Goal: Complete application form

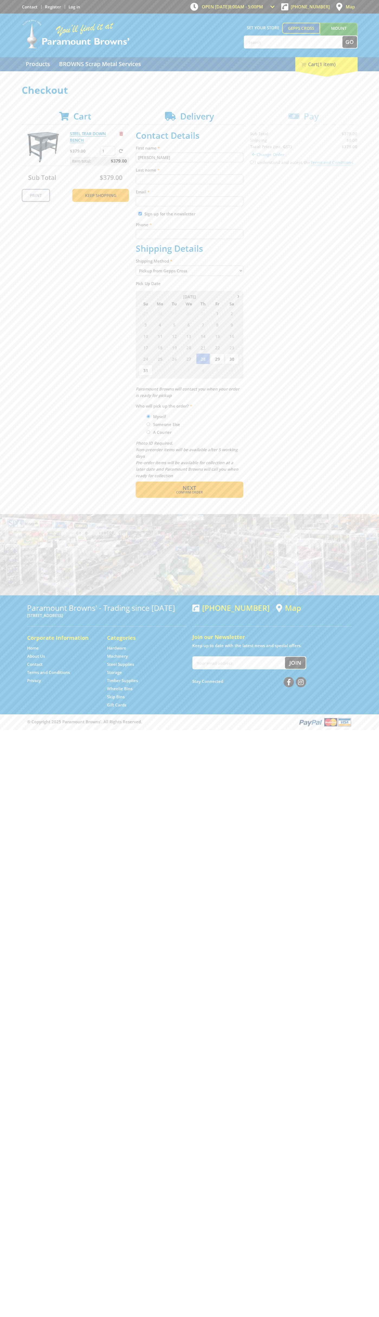
type input "[PERSON_NAME]"
type input "[EMAIL_ADDRESS][DOMAIN_NAME]"
type input "0293744000"
click at [189, 488] on span "Next" at bounding box center [190, 487] width 14 height 7
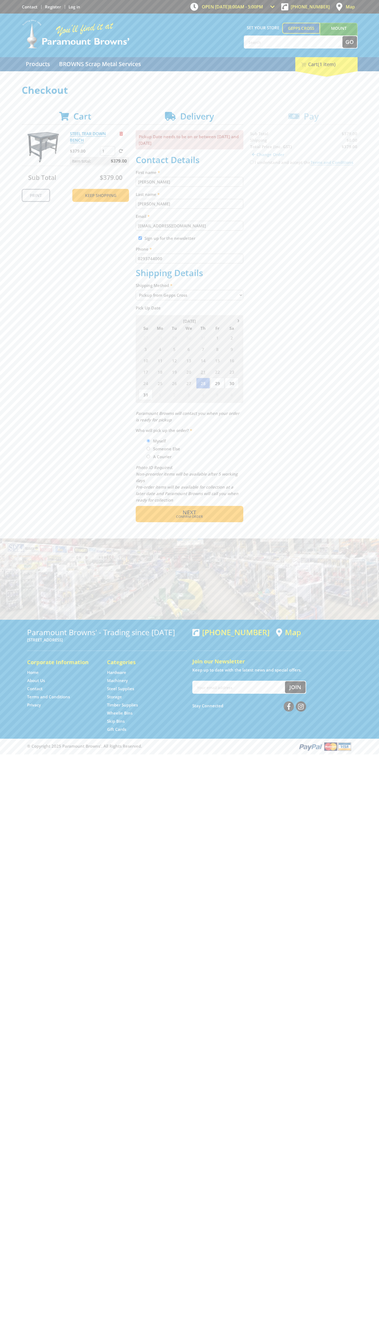
type input "[PERSON_NAME]"
click at [189, 517] on span "Confirm order" at bounding box center [189, 516] width 84 height 3
click at [189, 513] on span "Next" at bounding box center [190, 512] width 14 height 7
